Goal: Task Accomplishment & Management: Contribute content

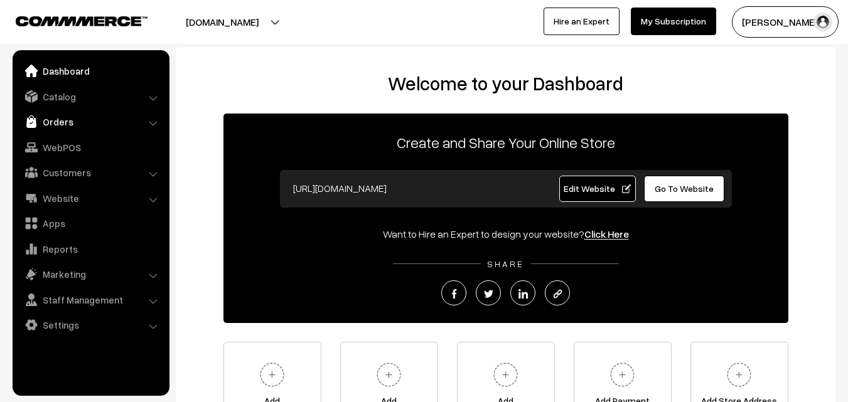
click at [79, 125] on link "Orders" at bounding box center [90, 121] width 149 height 23
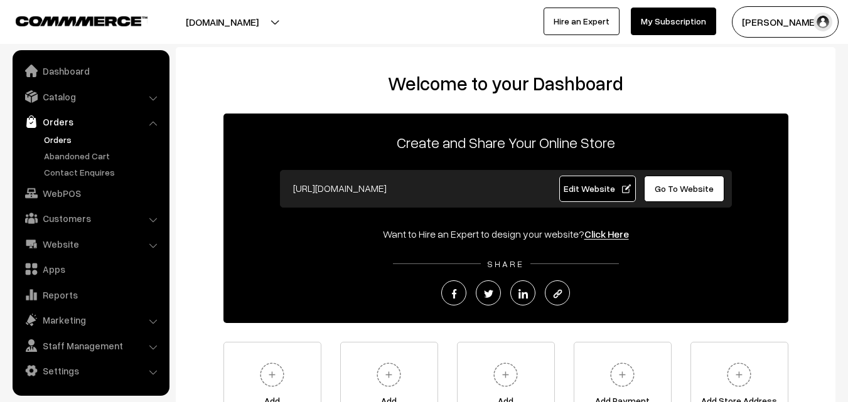
click at [68, 137] on link "Orders" at bounding box center [103, 139] width 124 height 13
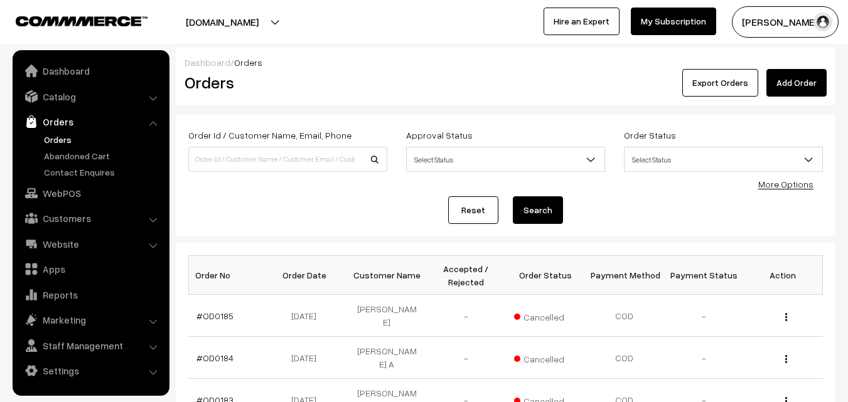
scroll to position [63, 0]
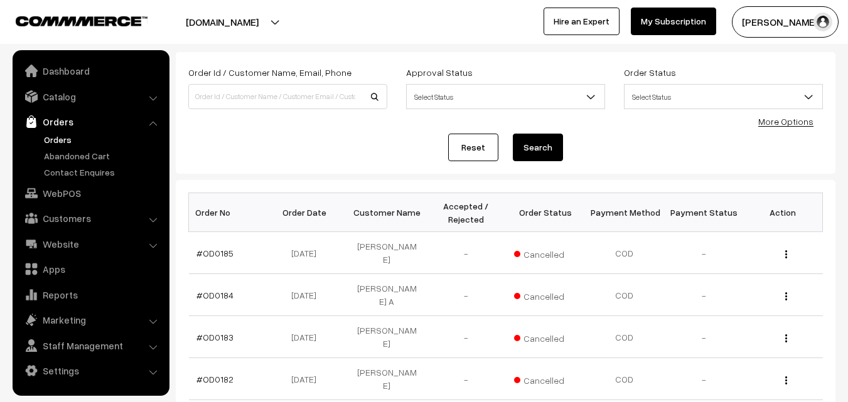
click at [81, 162] on ul "Orders" at bounding box center [91, 156] width 151 height 46
click at [81, 161] on link "Abandoned Cart" at bounding box center [103, 155] width 124 height 13
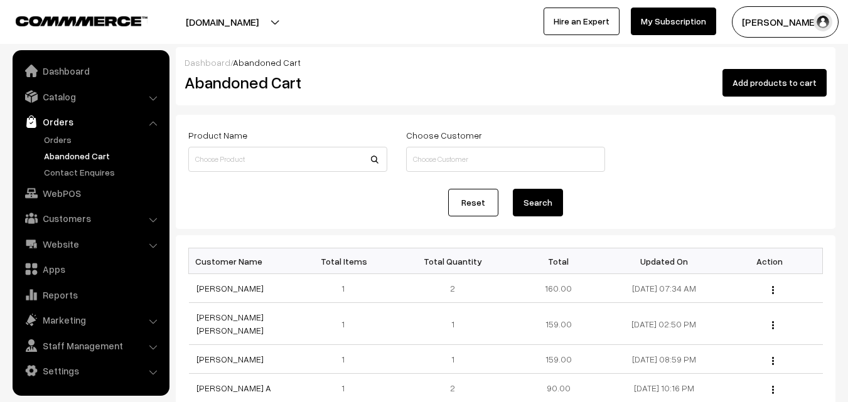
click at [794, 24] on button "Radha Krishna" at bounding box center [784, 21] width 107 height 31
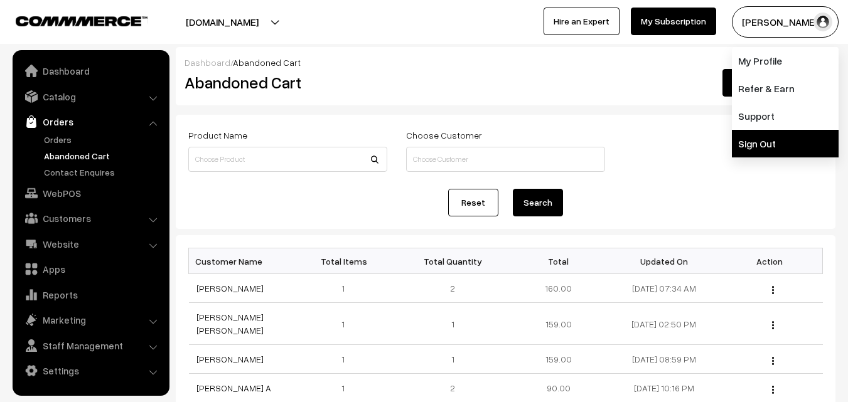
click at [749, 144] on link "Sign Out" at bounding box center [784, 144] width 107 height 28
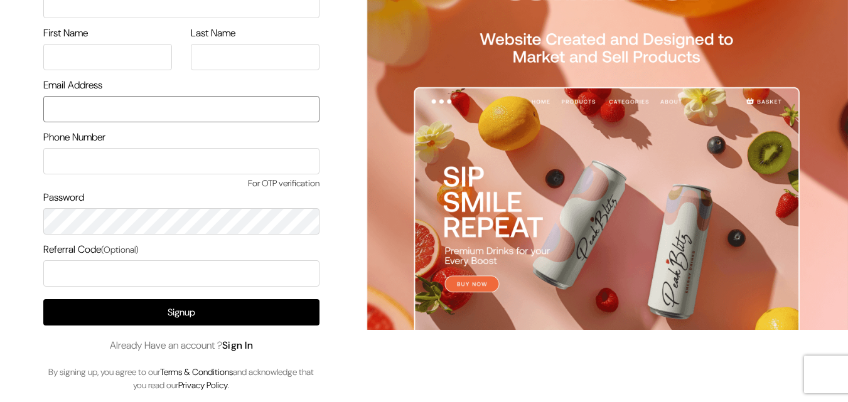
type input "[EMAIL_ADDRESS][DOMAIN_NAME]"
click at [238, 344] on link "Sign In" at bounding box center [237, 345] width 31 height 13
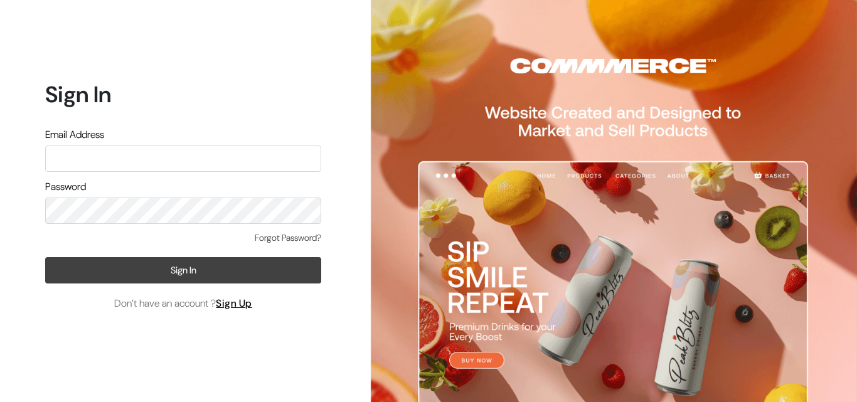
type input "uppadasarees999@gmail.com"
click at [241, 276] on button "Sign In" at bounding box center [183, 270] width 276 height 26
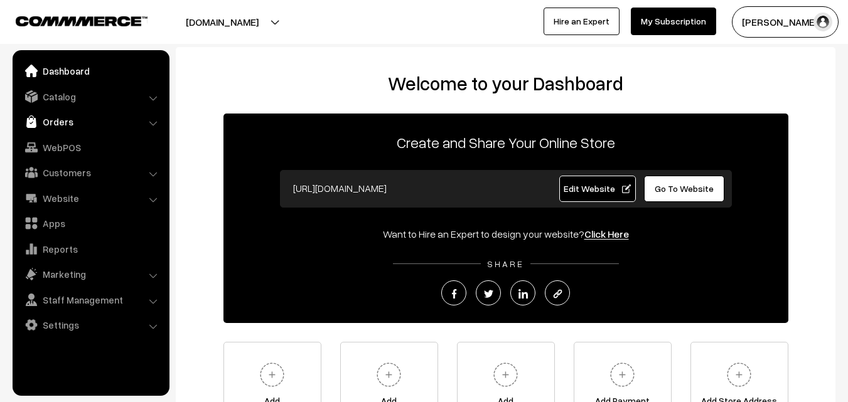
click at [68, 125] on link "Orders" at bounding box center [90, 121] width 149 height 23
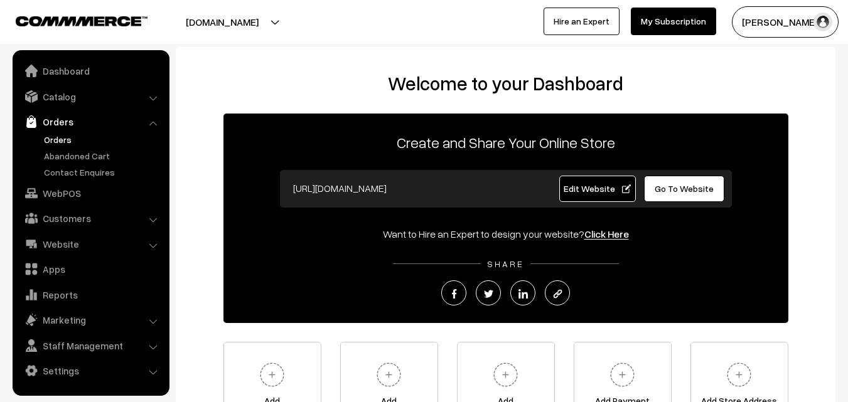
click at [58, 146] on link "Orders" at bounding box center [103, 139] width 124 height 13
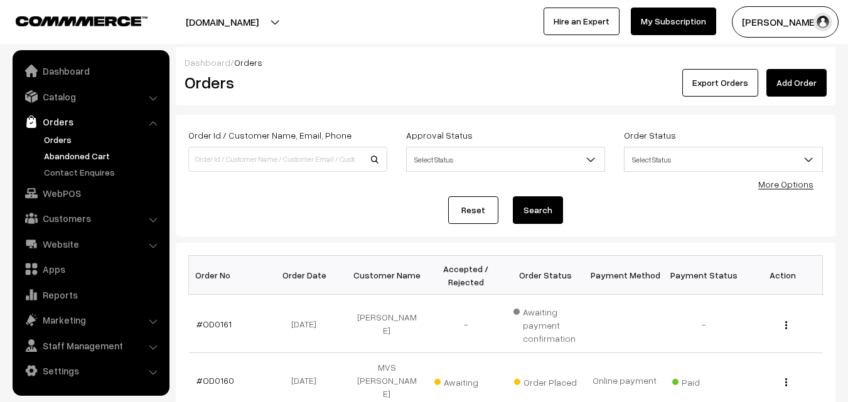
click at [80, 151] on link "Abandoned Cart" at bounding box center [103, 155] width 124 height 13
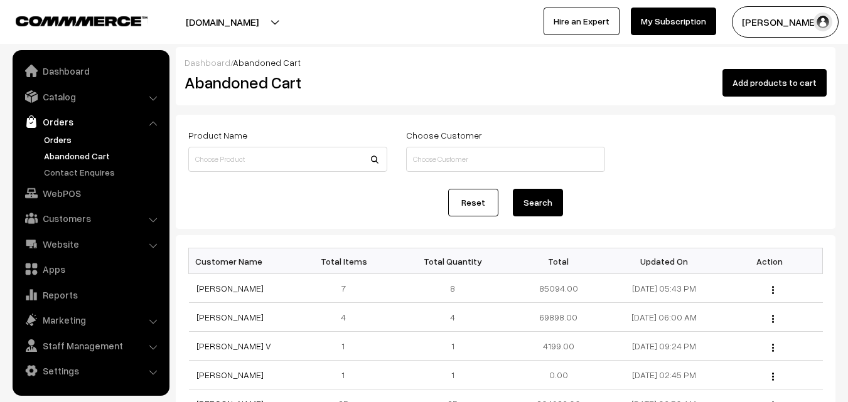
click at [63, 141] on link "Orders" at bounding box center [103, 139] width 124 height 13
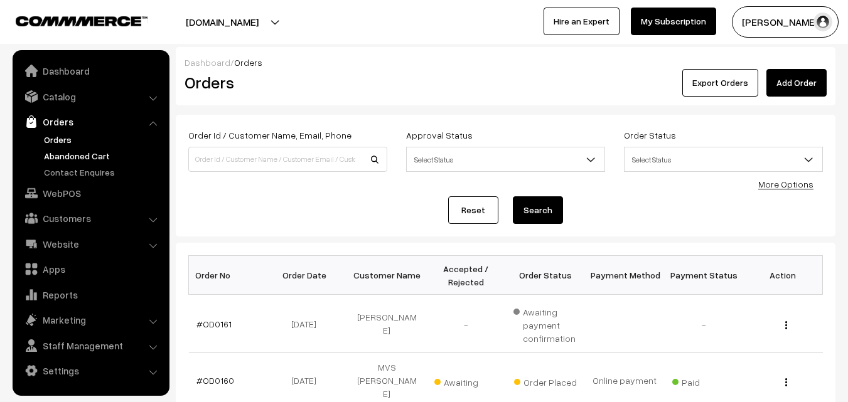
click at [71, 156] on link "Abandoned Cart" at bounding box center [103, 155] width 124 height 13
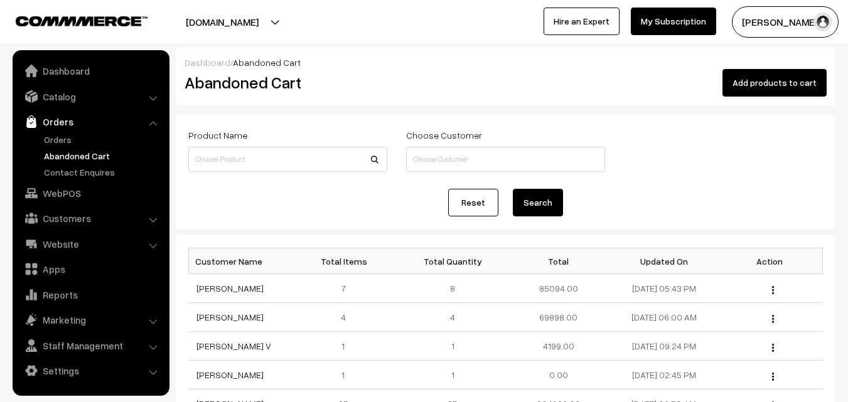
click at [774, 25] on button "[PERSON_NAME]" at bounding box center [784, 21] width 107 height 31
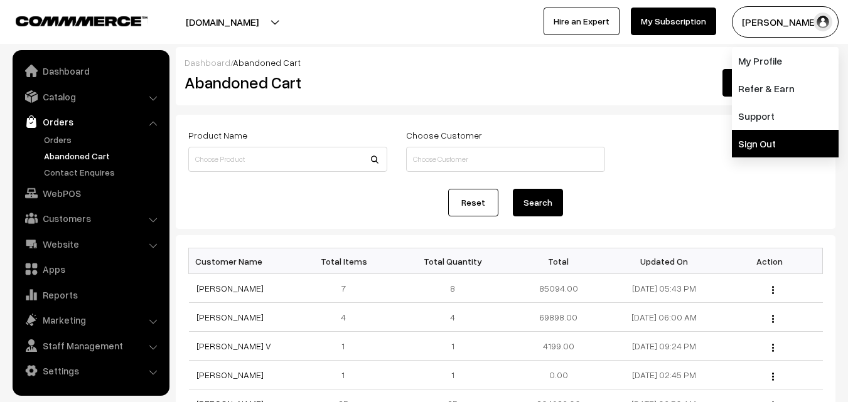
click at [766, 139] on link "Sign Out" at bounding box center [784, 144] width 107 height 28
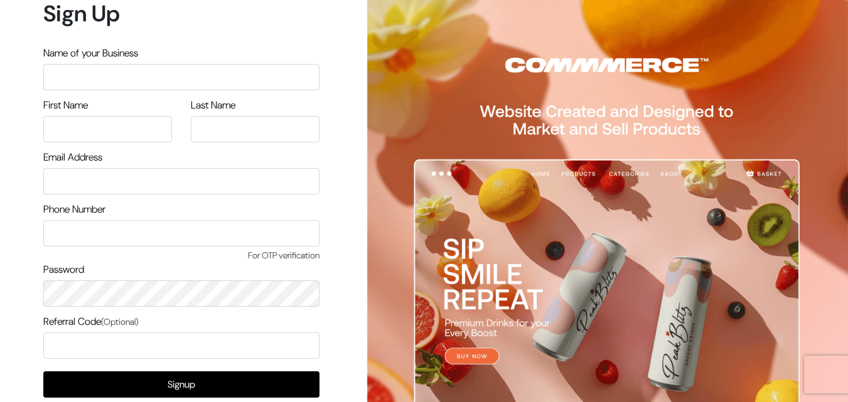
scroll to position [72, 0]
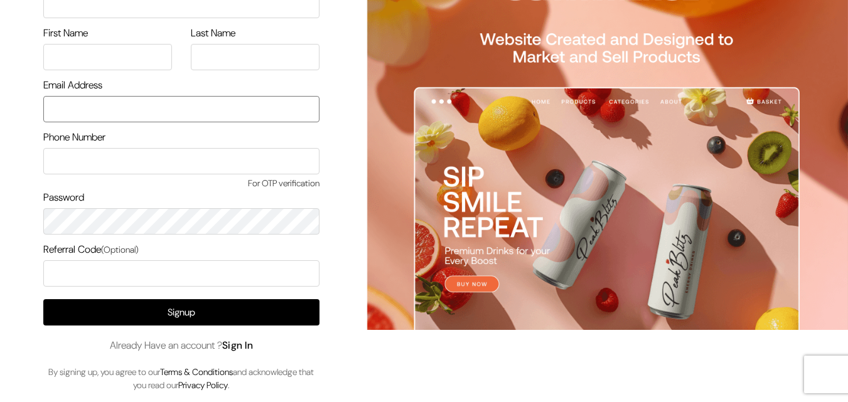
type input "[EMAIL_ADDRESS][DOMAIN_NAME]"
click at [238, 349] on link "Sign In" at bounding box center [237, 345] width 31 height 13
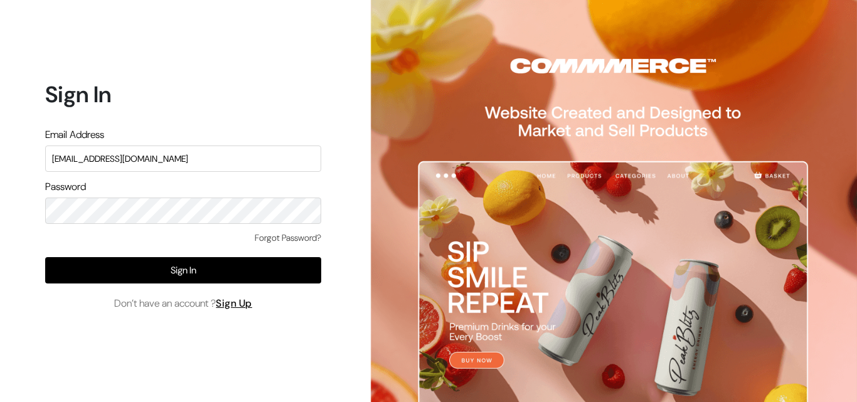
drag, startPoint x: 174, startPoint y: 164, endPoint x: 0, endPoint y: 168, distance: 174.4
click at [0, 168] on div "Sign In Email Address uppadasarees999@gmail.com Password Forgot Password? Sign …" at bounding box center [178, 201] width 357 height 402
type input "ksnaturals9@gmail.com"
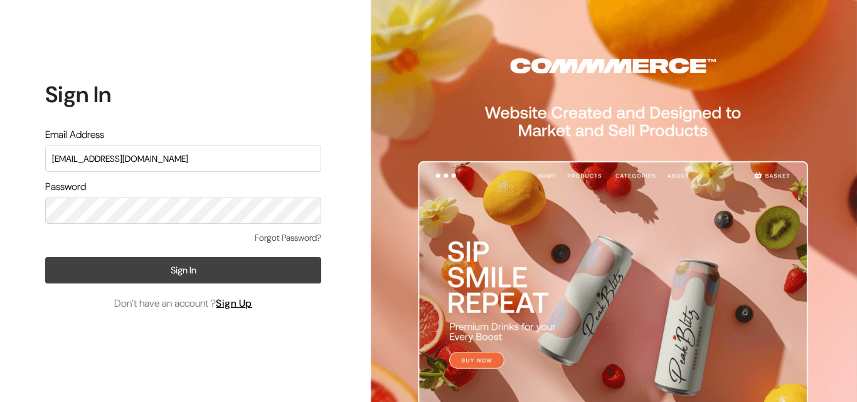
click at [261, 277] on button "Sign In" at bounding box center [183, 270] width 276 height 26
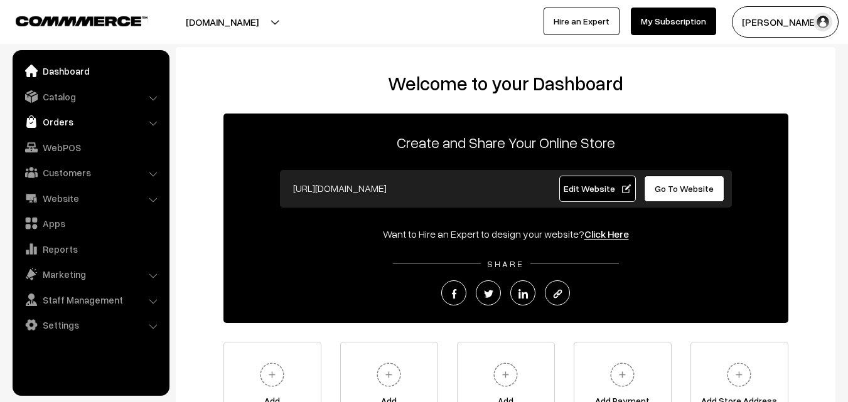
click at [58, 117] on link "Orders" at bounding box center [90, 121] width 149 height 23
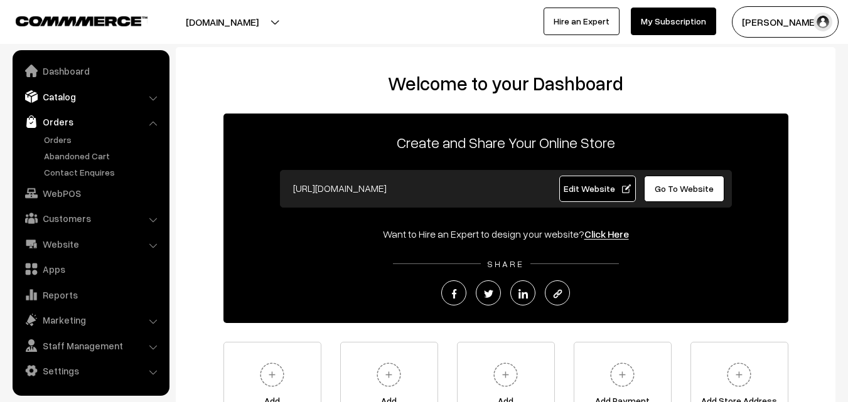
click at [61, 99] on link "Catalog" at bounding box center [90, 96] width 149 height 23
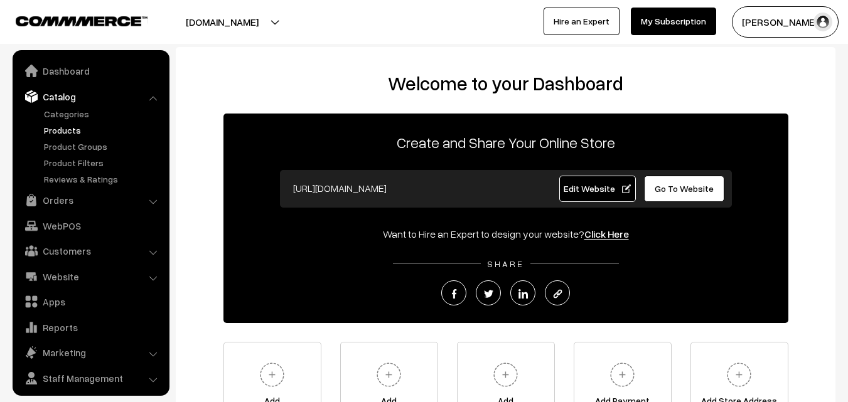
click at [61, 136] on link "Products" at bounding box center [103, 130] width 124 height 13
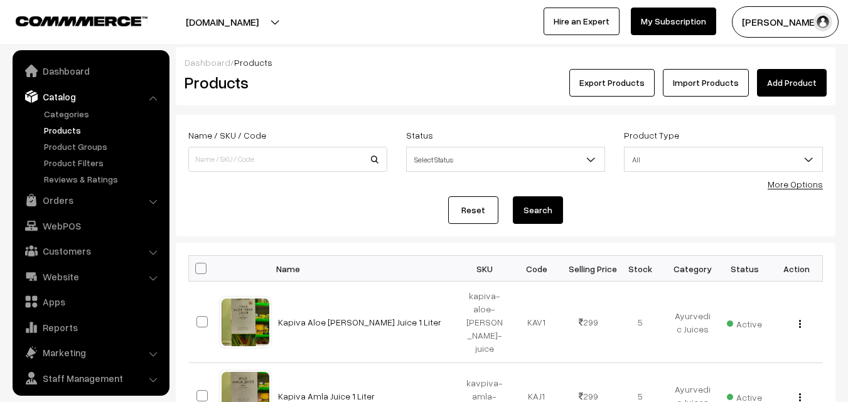
scroll to position [31, 0]
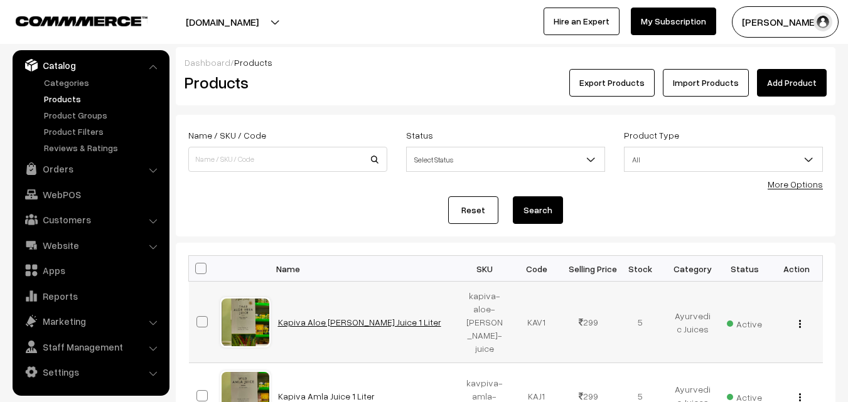
click at [339, 320] on link "Kapiva Aloe [PERSON_NAME] Juice 1 Liter" at bounding box center [359, 322] width 163 height 11
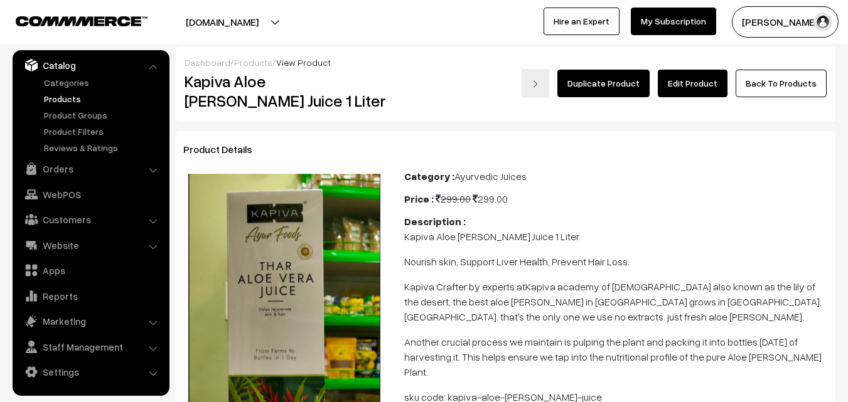
click at [679, 84] on link "Edit Product" at bounding box center [692, 84] width 70 height 28
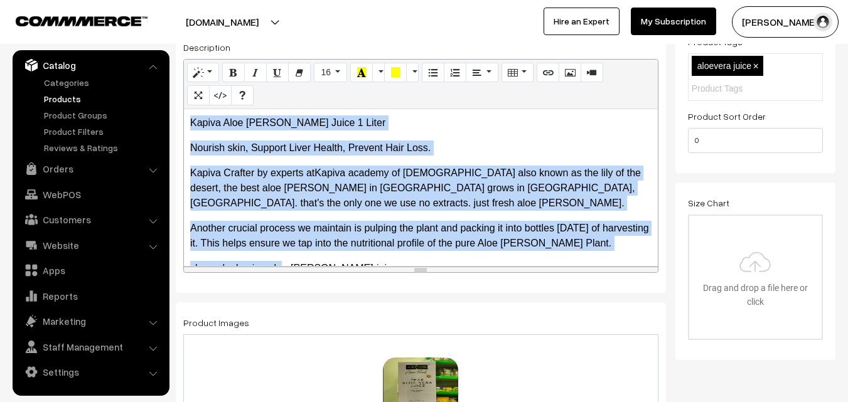
scroll to position [26, 0]
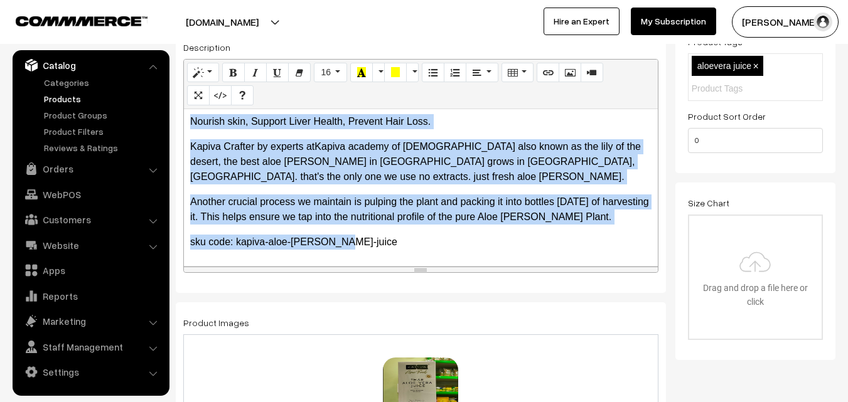
drag, startPoint x: 190, startPoint y: 120, endPoint x: 345, endPoint y: 246, distance: 199.4
click at [345, 246] on div "Kapiva Aloe Vera Juice 1 Liter Nourish skin, Support Liver Health, Prevent Hair…" at bounding box center [421, 187] width 474 height 157
copy div "Kapiva Aloe Vera Juice 1 Liter Nourish skin, Support Liver Health, Prevent Hair…"
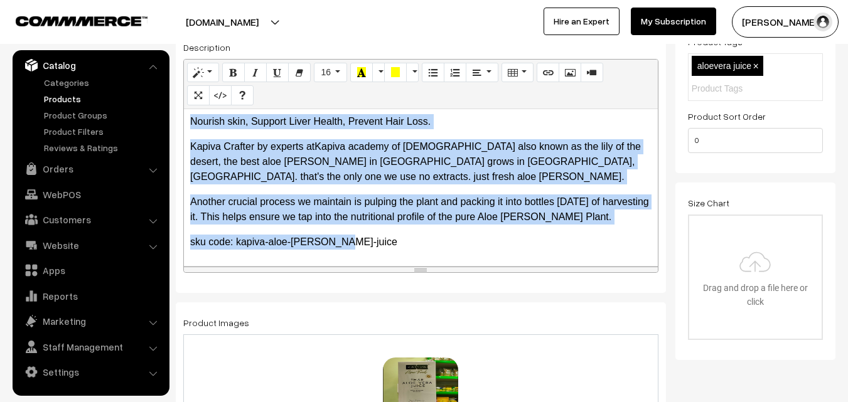
click at [328, 223] on p "Another crucial process we maintain is pulping the plant and packing it into bo…" at bounding box center [420, 209] width 461 height 30
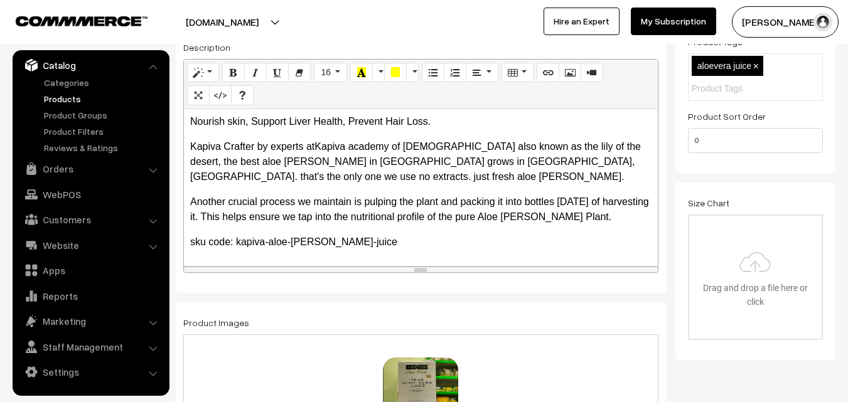
click at [66, 100] on link "Products" at bounding box center [103, 98] width 124 height 13
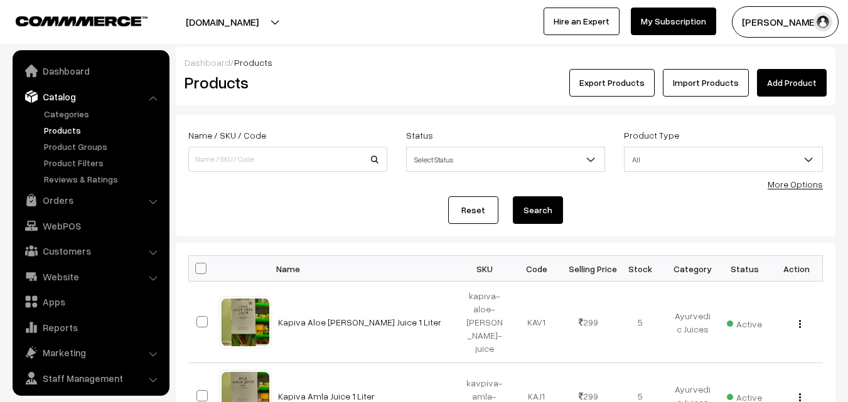
scroll to position [31, 0]
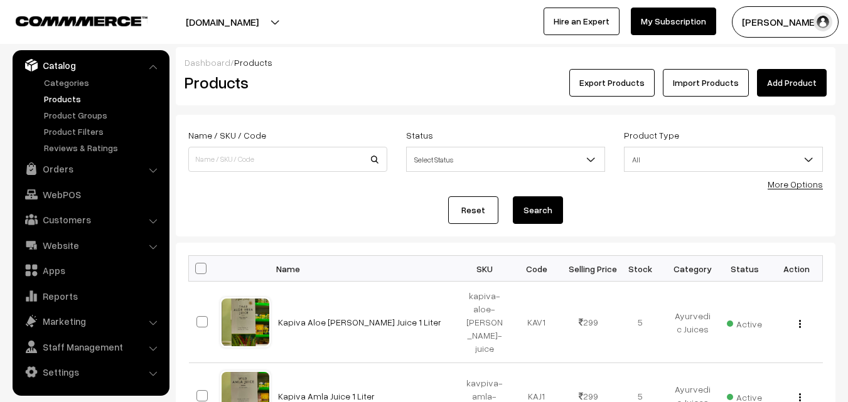
click at [790, 82] on link "Add Product" at bounding box center [792, 83] width 70 height 28
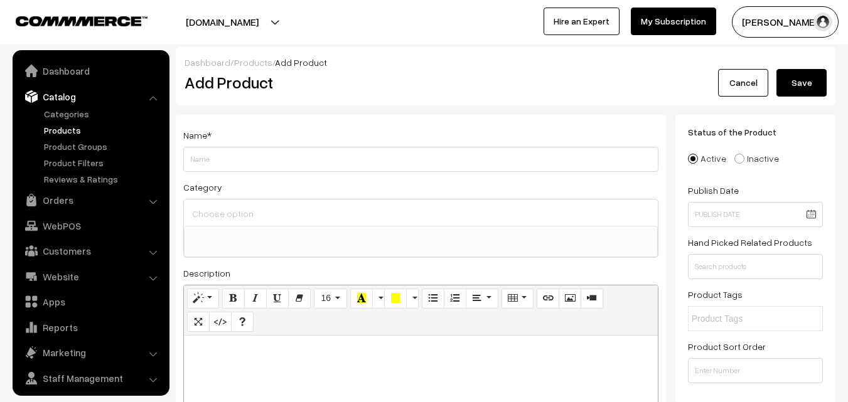
select select
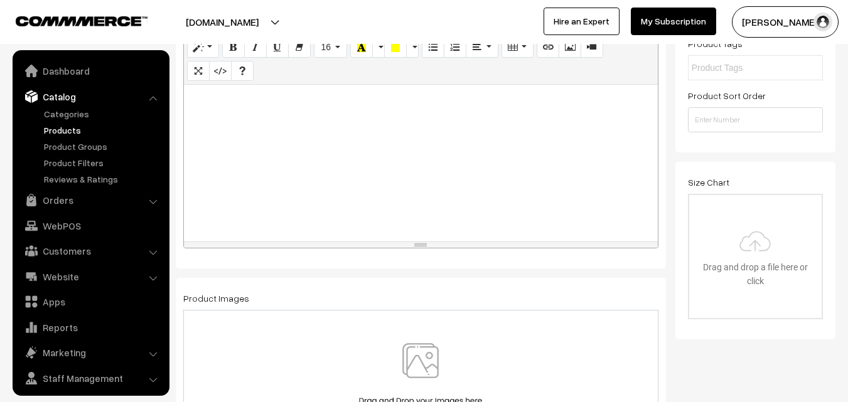
scroll to position [31, 0]
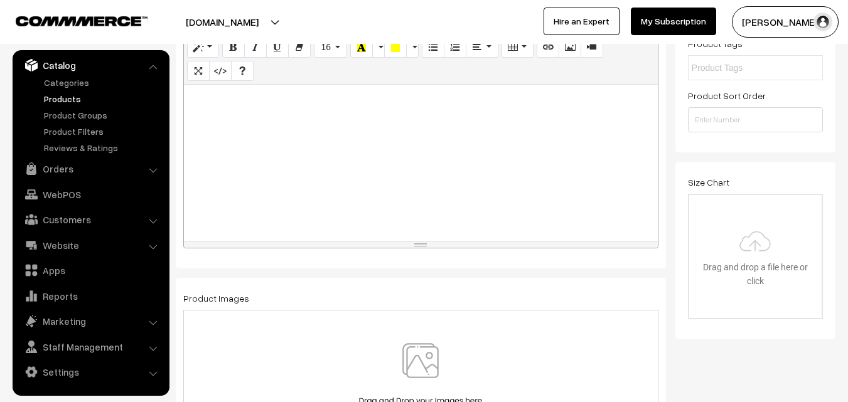
click at [272, 117] on div at bounding box center [421, 163] width 474 height 157
click at [269, 191] on div at bounding box center [421, 163] width 474 height 157
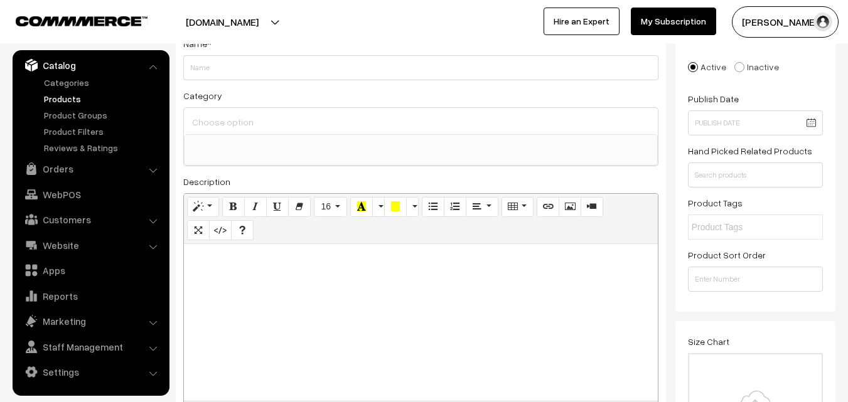
scroll to position [63, 0]
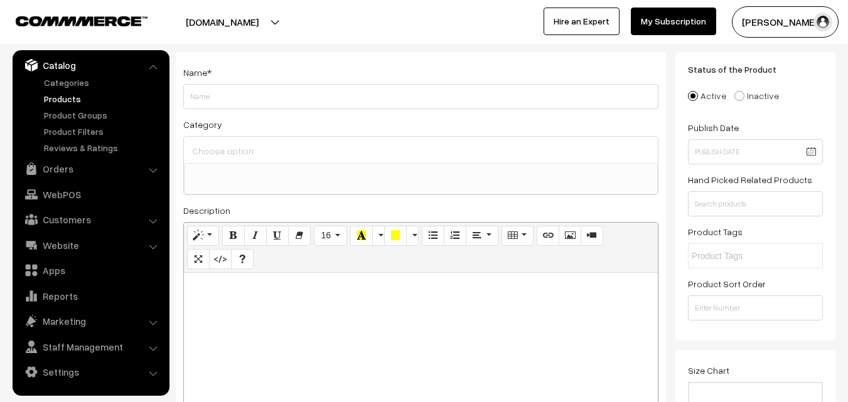
paste div
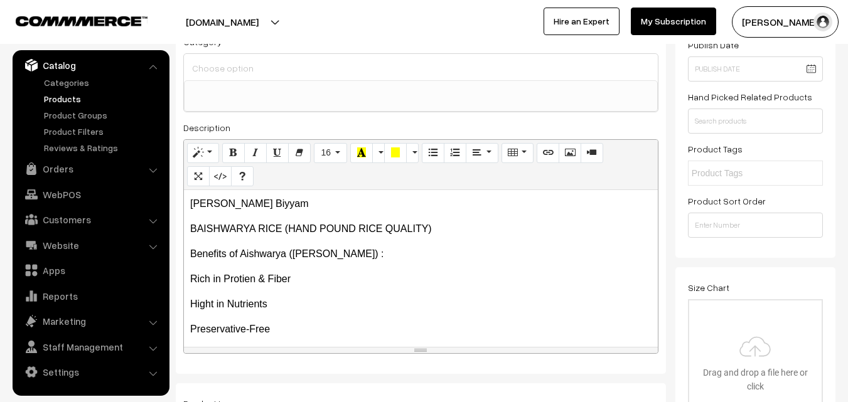
scroll to position [125, 0]
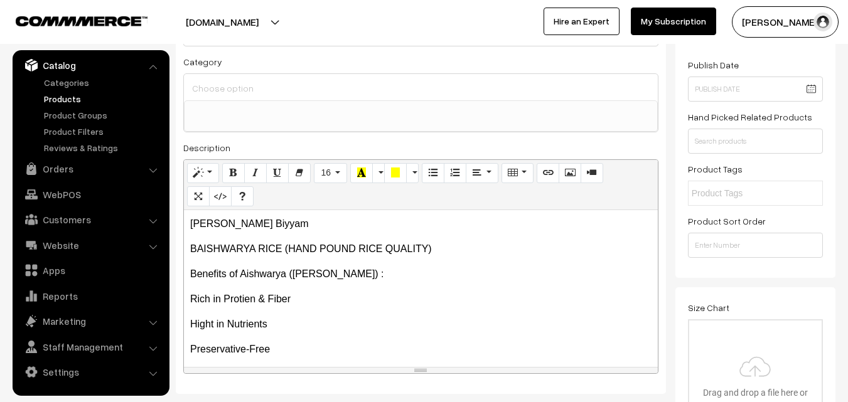
drag, startPoint x: 189, startPoint y: 270, endPoint x: 484, endPoint y: 274, distance: 295.5
click at [484, 274] on div "Aishwarya Dampdu Biyyam BAISHWARYA RICE (HAND POUND RICE QUALITY) Benefits of…" at bounding box center [421, 288] width 474 height 157
click at [230, 169] on icon "Bold (CTRL+B)" at bounding box center [233, 173] width 9 height 10
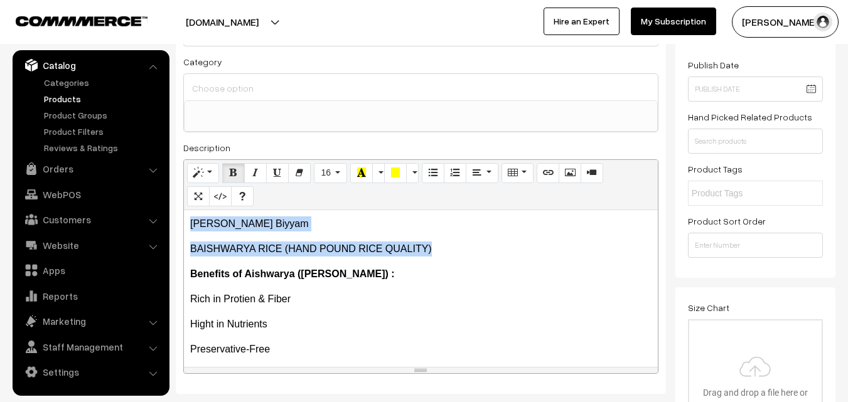
drag, startPoint x: 191, startPoint y: 220, endPoint x: 455, endPoint y: 250, distance: 266.4
click at [455, 250] on div "Aishwarya Dampdu Biyyam BAISHWARYA RICE (HAND POUND RICE QUALITY) Benefits of…" at bounding box center [421, 288] width 474 height 157
click at [233, 168] on icon "Bold (CTRL+B)" at bounding box center [233, 173] width 9 height 10
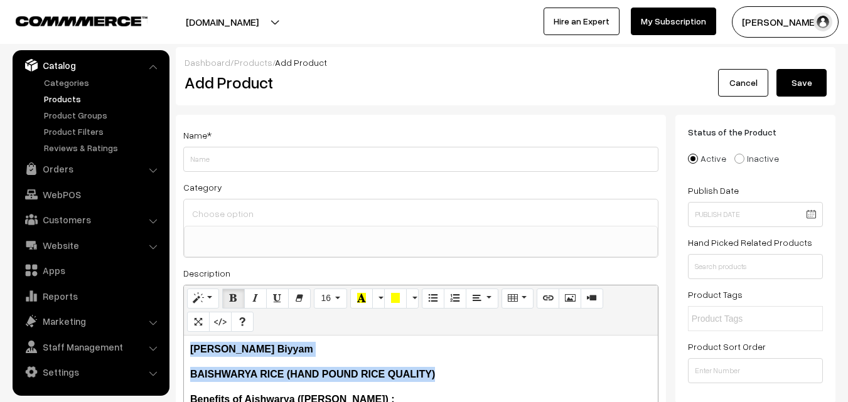
scroll to position [63, 0]
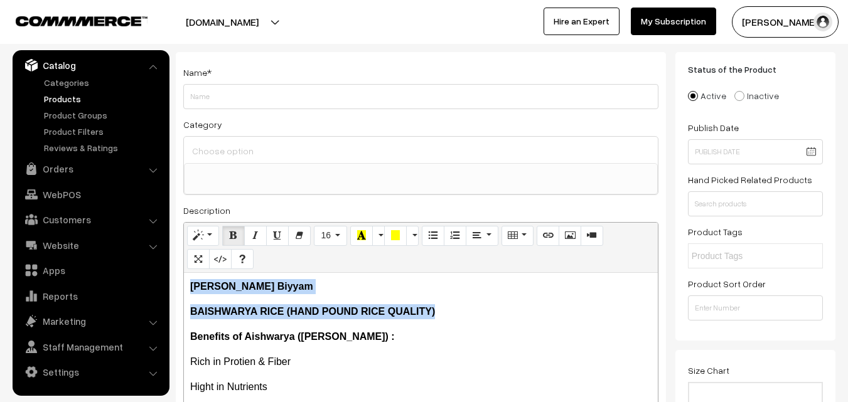
drag, startPoint x: 335, startPoint y: 284, endPoint x: 328, endPoint y: 288, distance: 7.9
click at [334, 284] on p "Aishwarya Dampdu Biyyam" at bounding box center [420, 286] width 461 height 15
click at [326, 288] on p "Aishwarya Dampdu Biyyam" at bounding box center [420, 286] width 461 height 15
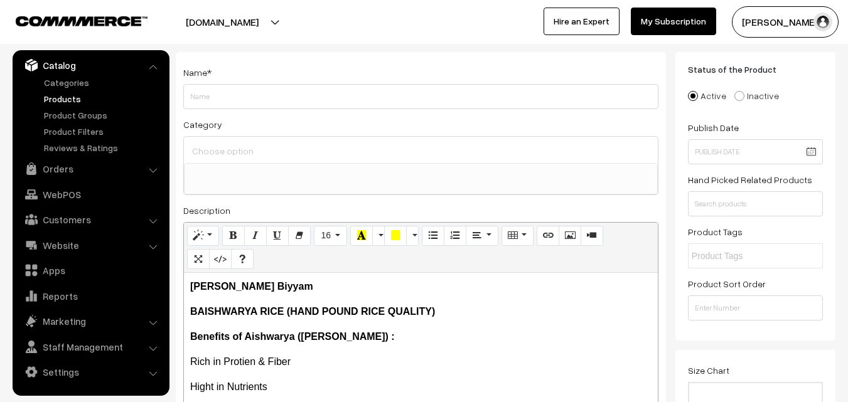
drag, startPoint x: 191, startPoint y: 284, endPoint x: 378, endPoint y: 284, distance: 186.3
click at [378, 284] on p "Aishwarya Dampdu Biyyam" at bounding box center [420, 286] width 461 height 15
copy b "Aishwarya Dampdu Biyyam"
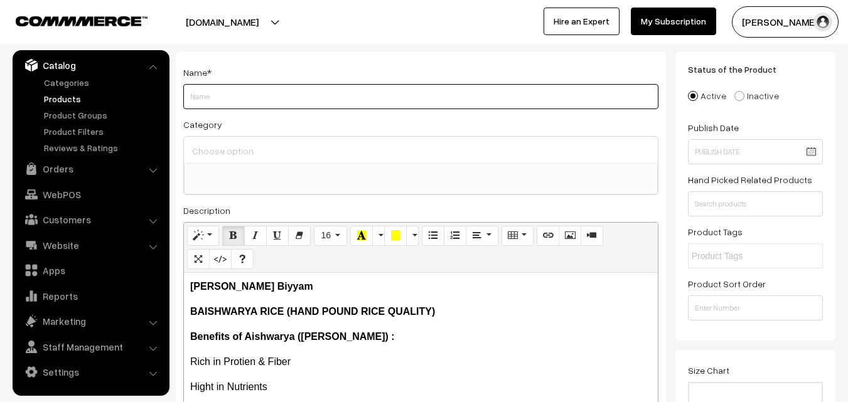
click at [230, 101] on input "Weight" at bounding box center [420, 96] width 475 height 25
paste input "Aishwarya Dampdu Biyyam"
type input "Aishwarya Dampdu Biyyam"
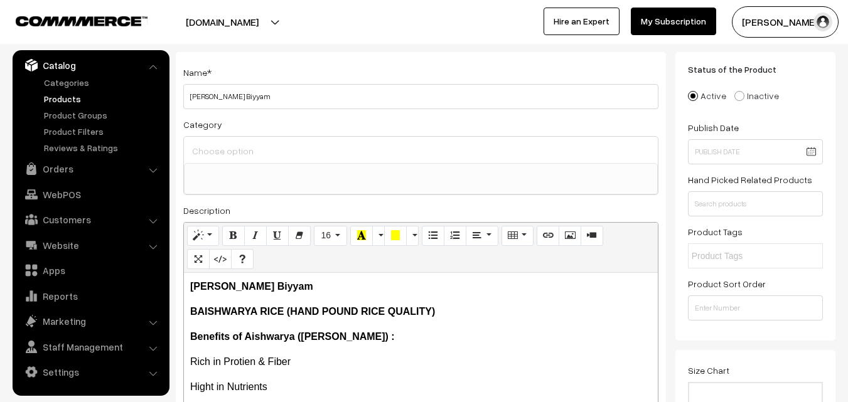
click at [225, 155] on input at bounding box center [421, 151] width 464 height 18
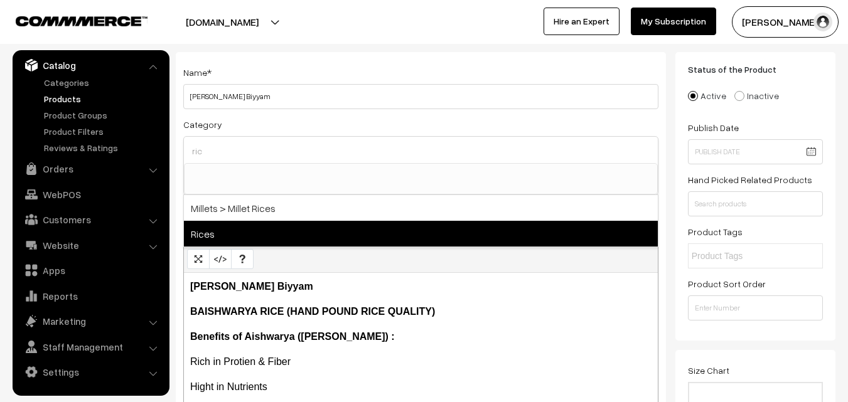
type input "ric"
click at [206, 227] on span "Rices" at bounding box center [421, 234] width 474 height 26
select select "12"
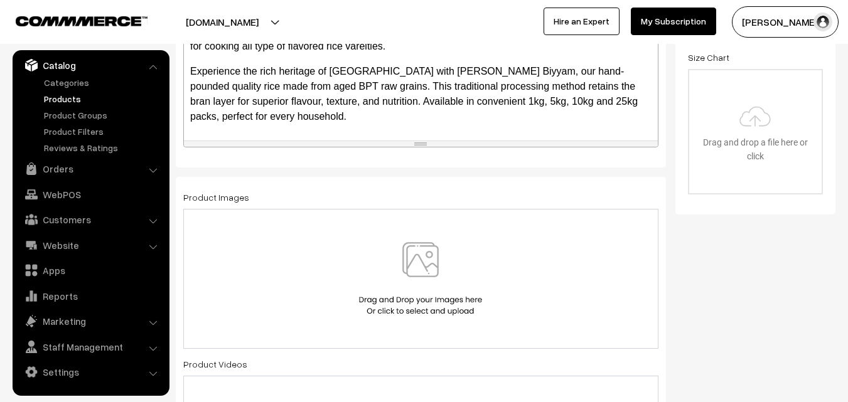
scroll to position [376, 0]
